Goal: Task Accomplishment & Management: Manage account settings

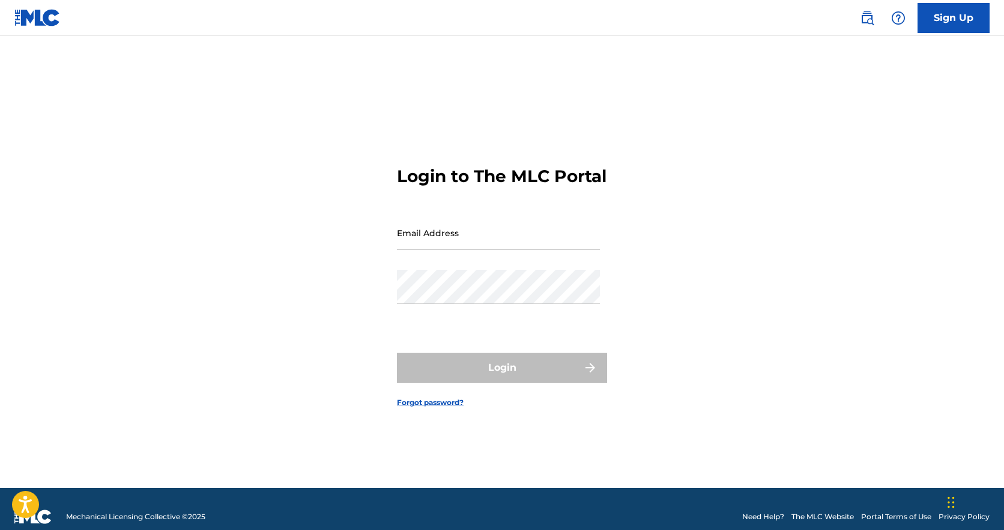
click at [445, 260] on div "Email Address" at bounding box center [498, 243] width 203 height 54
click at [440, 250] on input "Email Address" at bounding box center [498, 233] width 203 height 34
type input "[PERSON_NAME][EMAIL_ADDRESS][DOMAIN_NAME]"
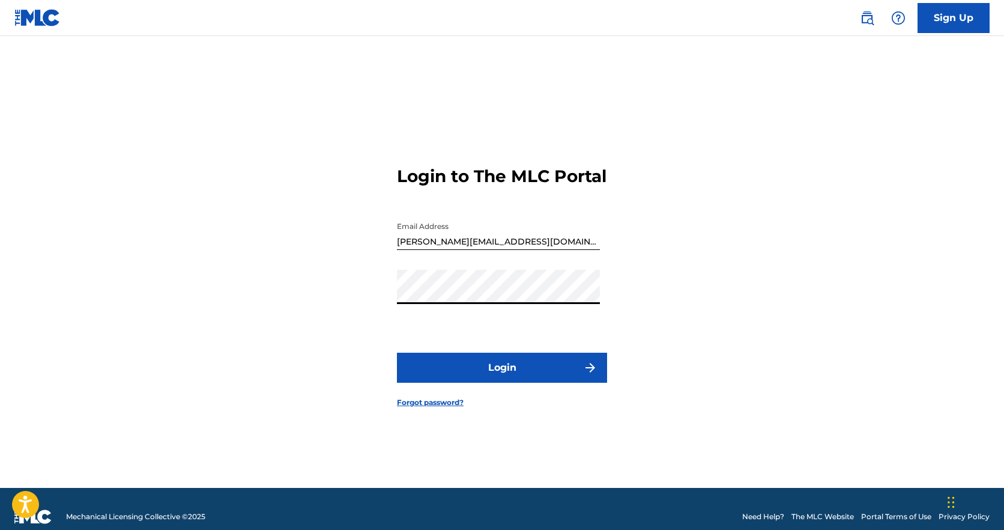
click at [480, 378] on button "Login" at bounding box center [502, 368] width 210 height 30
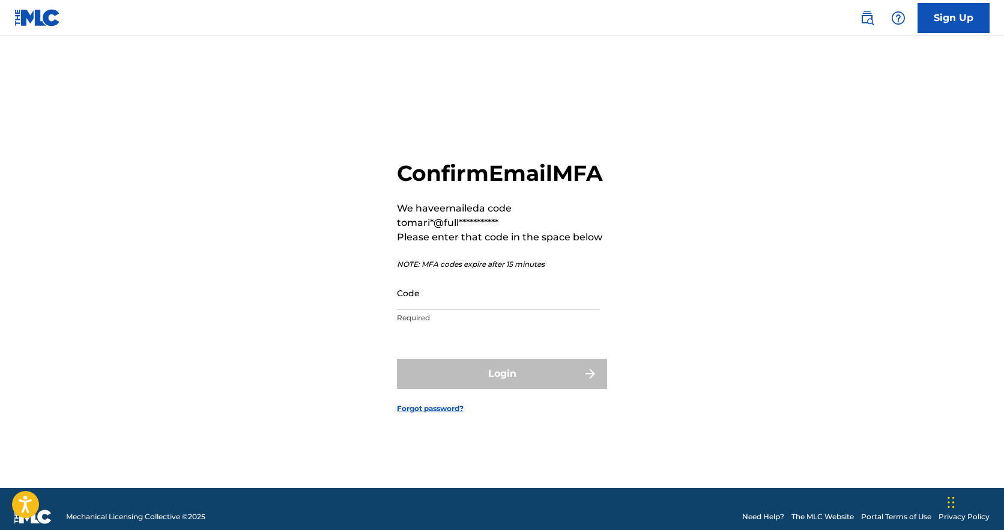
click at [447, 310] on input "Code" at bounding box center [498, 293] width 203 height 34
paste input "726751"
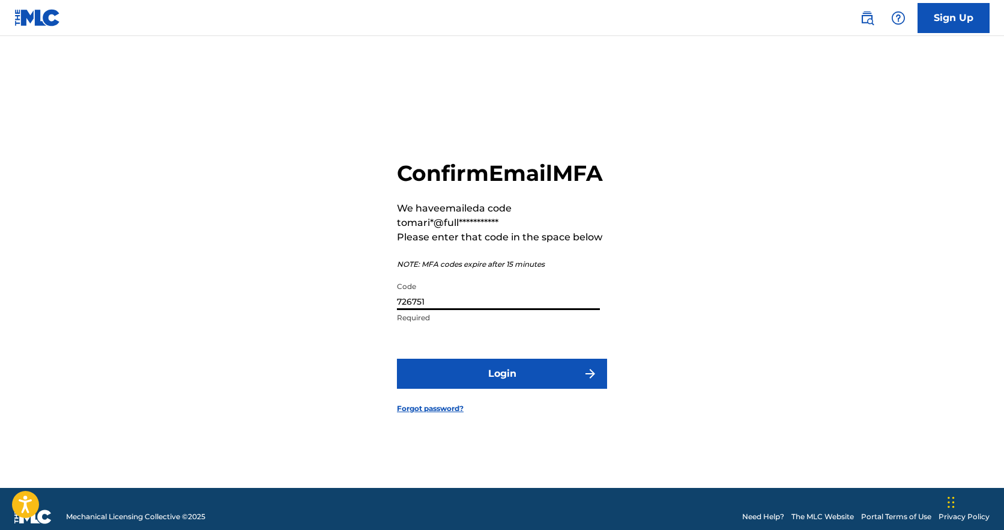
type input "726751"
click at [480, 378] on button "Login" at bounding box center [502, 374] width 210 height 30
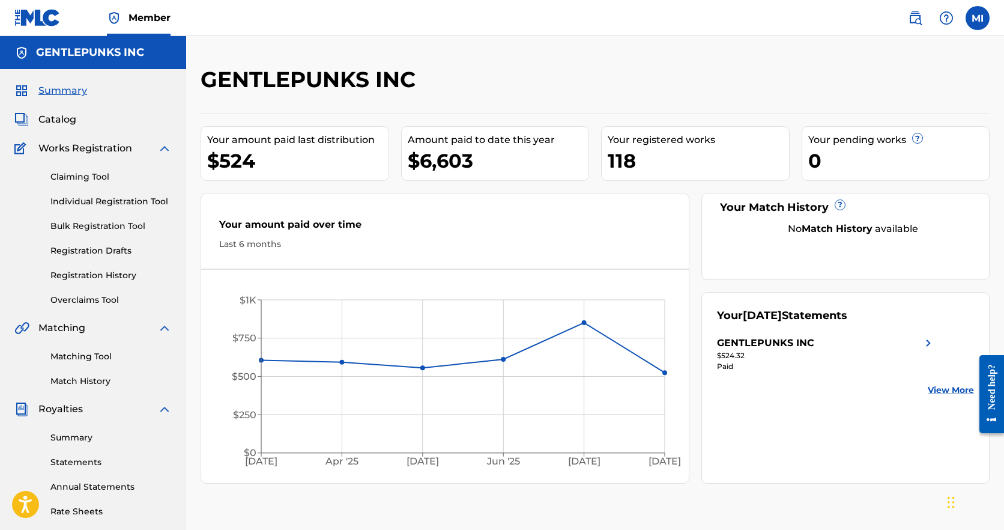
click at [71, 439] on link "Summary" at bounding box center [110, 437] width 121 height 13
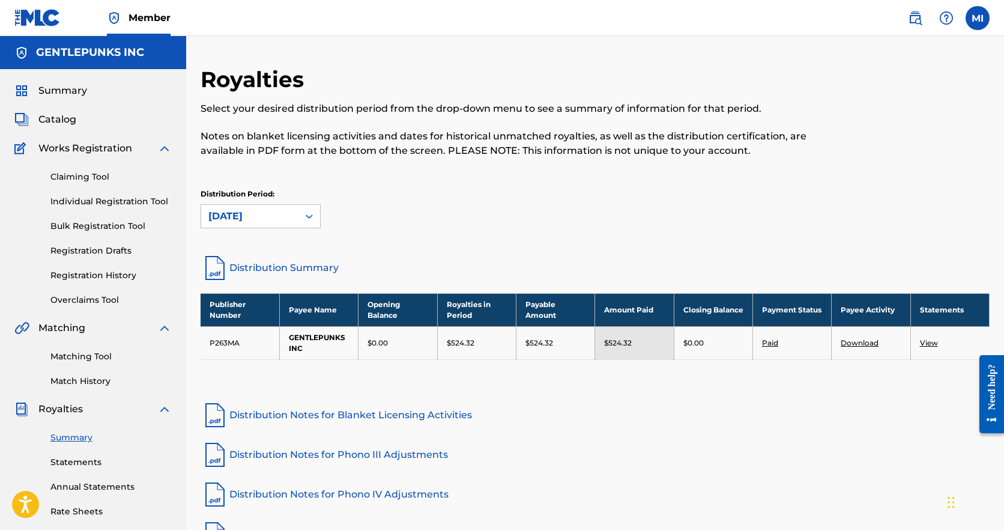
click at [977, 25] on label at bounding box center [978, 18] width 24 height 24
click at [978, 18] on input "MI [PERSON_NAME] [PERSON_NAME][EMAIL_ADDRESS][DOMAIN_NAME] Notification Prefere…" at bounding box center [978, 18] width 0 height 0
